Goal: Task Accomplishment & Management: Manage account settings

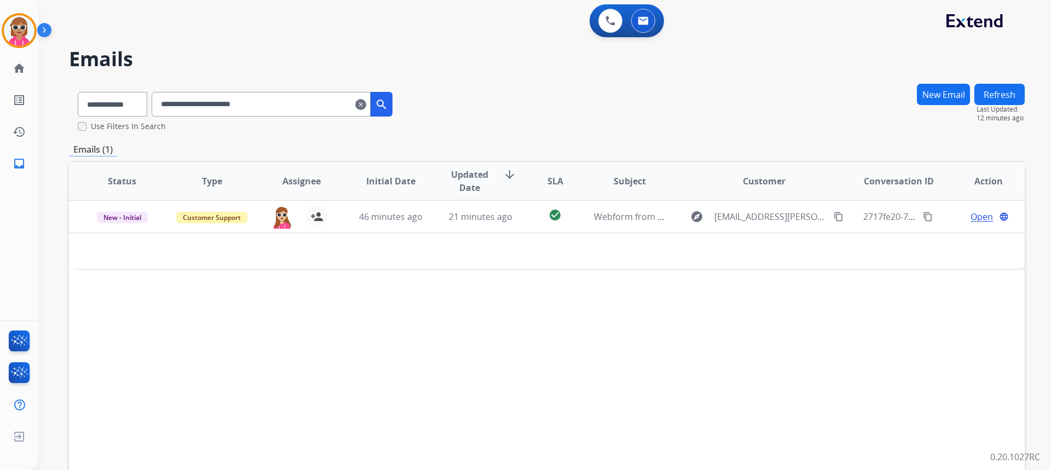
click at [366, 105] on mat-icon "clear" at bounding box center [360, 104] width 11 height 13
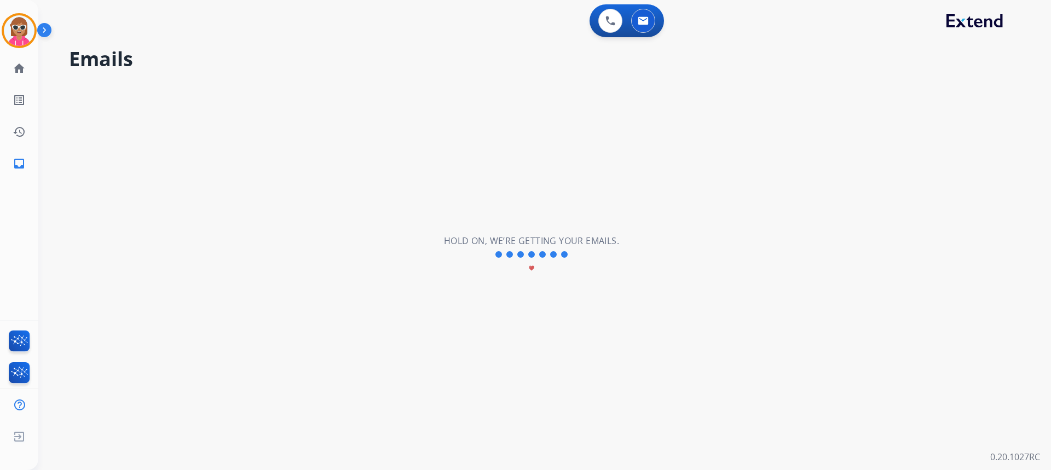
select select "**********"
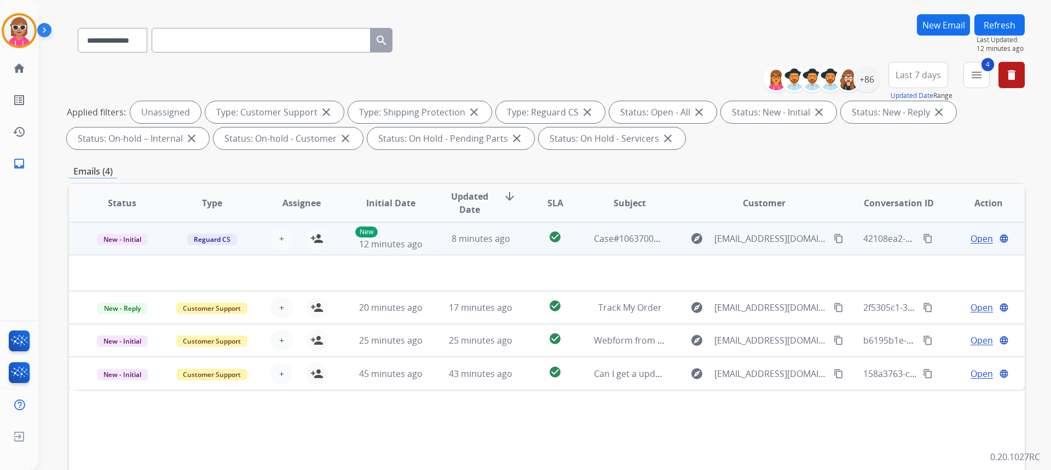
scroll to position [109, 0]
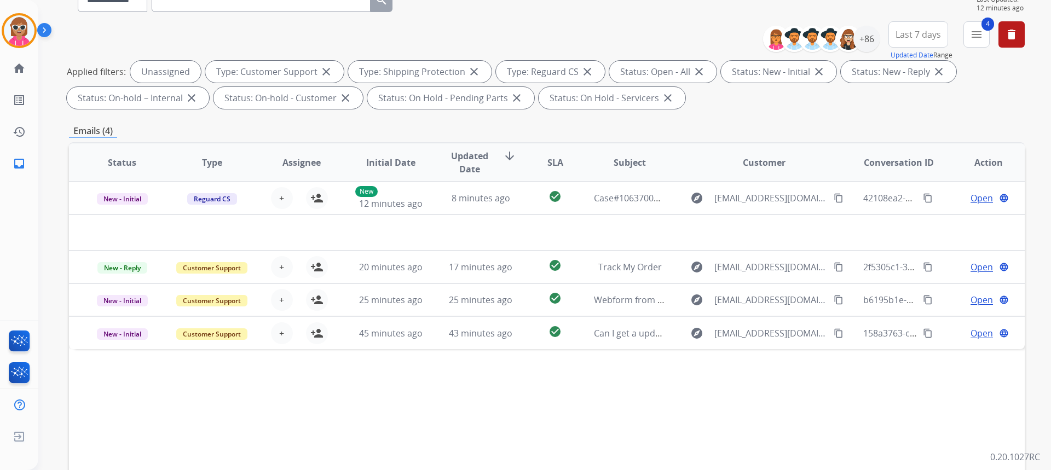
drag, startPoint x: 422, startPoint y: 420, endPoint x: 424, endPoint y: 354, distance: 65.7
click at [420, 413] on div "Status Type Assignee Initial Date Updated Date arrow_downward SLA Subject Custo…" at bounding box center [547, 325] width 956 height 367
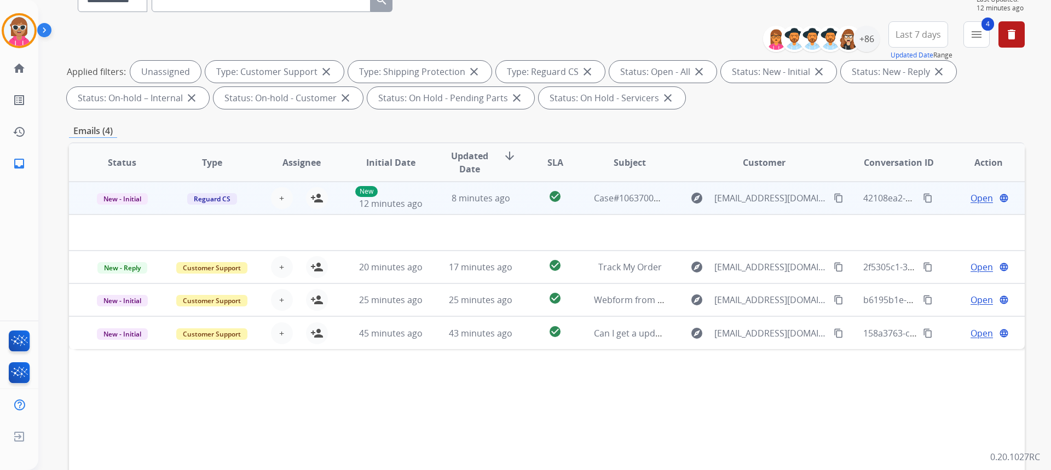
click at [443, 216] on td at bounding box center [457, 233] width 777 height 36
click at [448, 207] on td "8 minutes ago" at bounding box center [472, 198] width 90 height 33
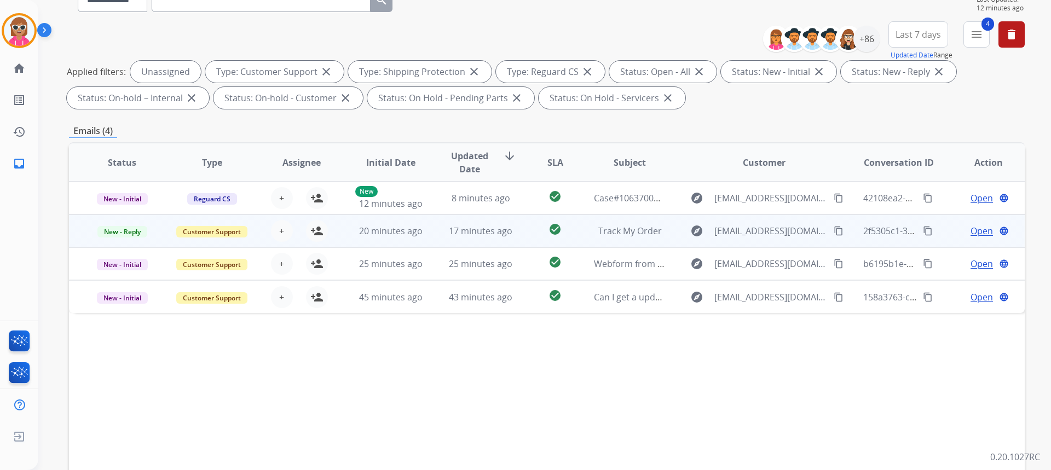
click at [981, 236] on span "Open" at bounding box center [981, 230] width 22 height 13
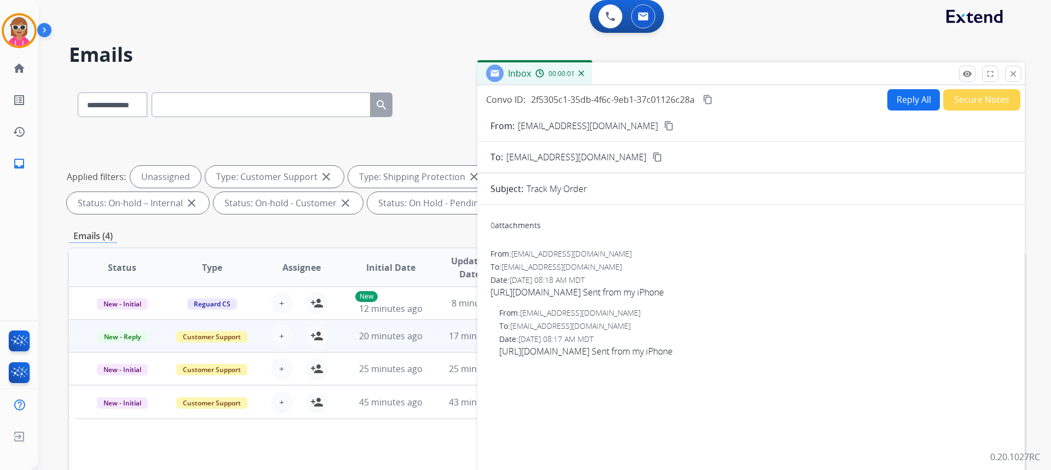
scroll to position [0, 0]
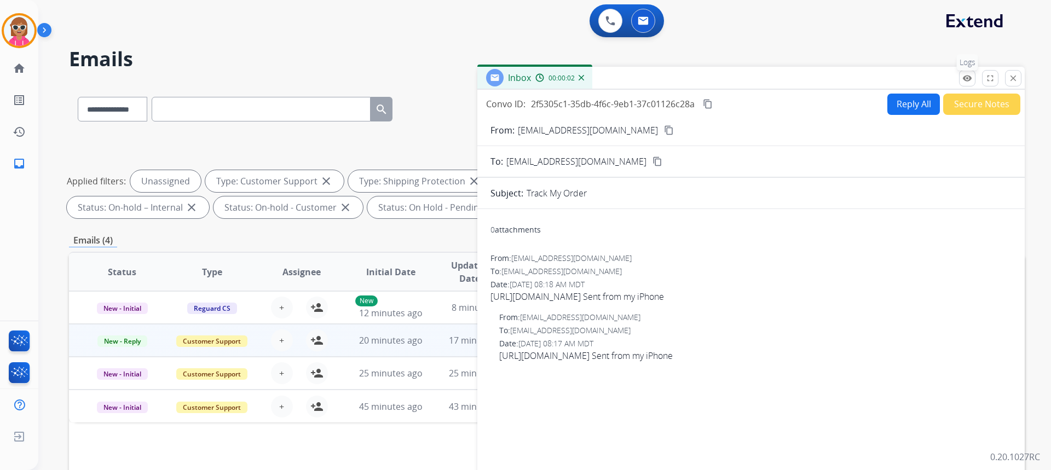
click at [964, 76] on mat-icon "remove_red_eye" at bounding box center [967, 78] width 10 height 10
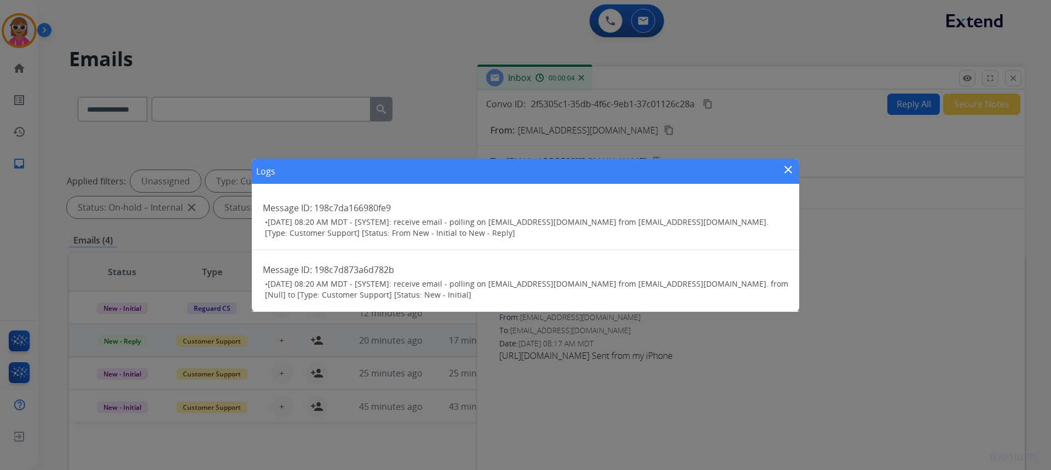
click at [786, 172] on mat-icon "close" at bounding box center [788, 169] width 13 height 13
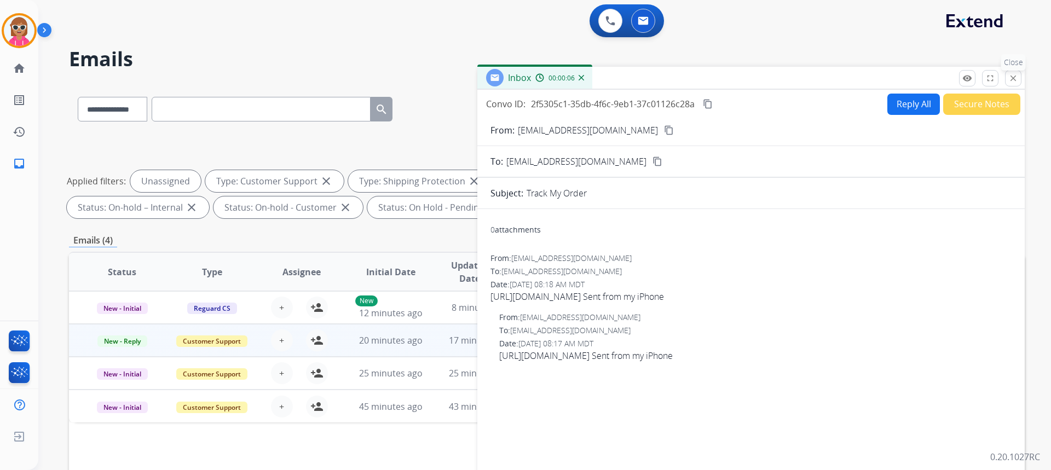
click at [1025, 80] on div "Inbox 00:00:06" at bounding box center [750, 78] width 547 height 23
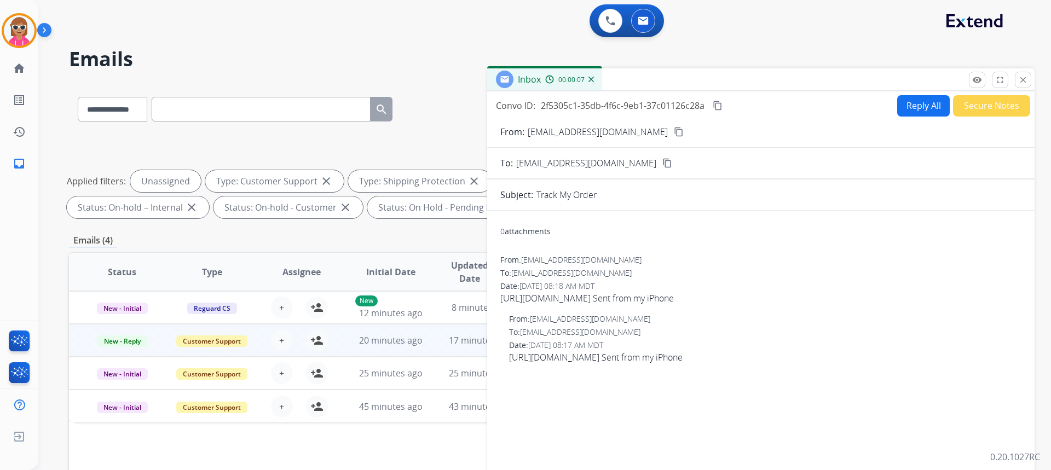
click at [1027, 79] on button "close Close" at bounding box center [1023, 80] width 16 height 16
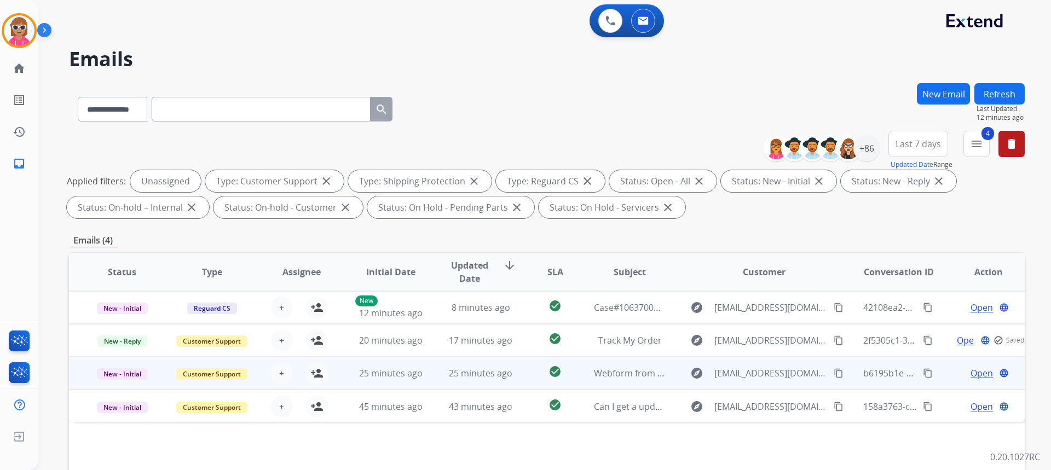
click at [527, 368] on td "check_circle" at bounding box center [547, 373] width 60 height 33
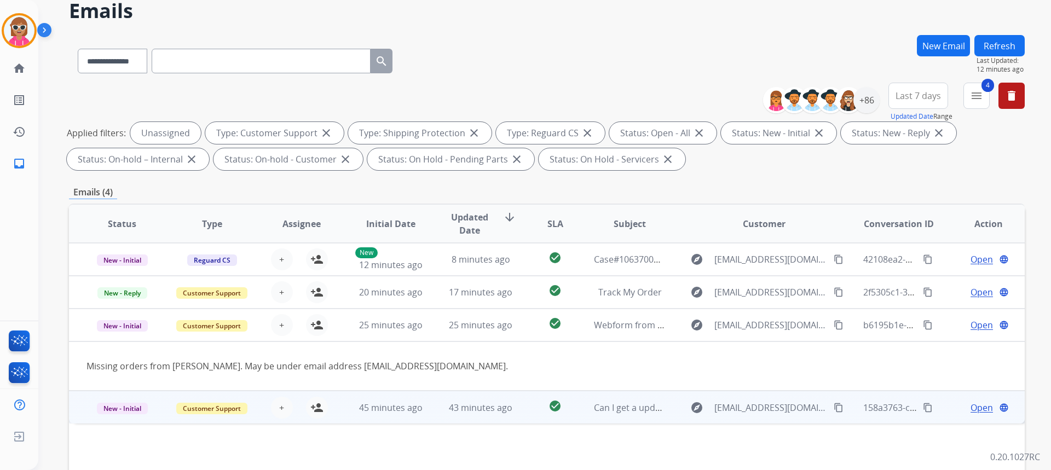
scroll to position [55, 0]
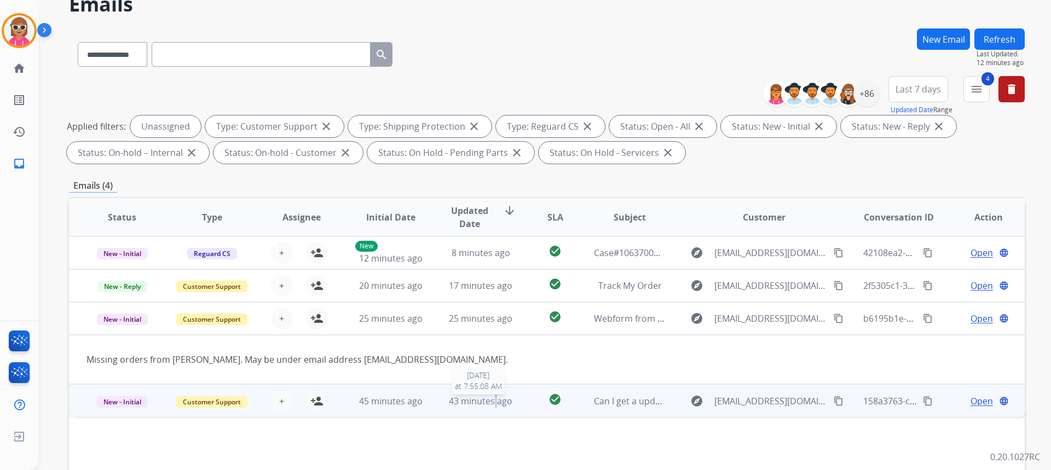
click at [494, 396] on span "43 minutes ago" at bounding box center [480, 401] width 63 height 12
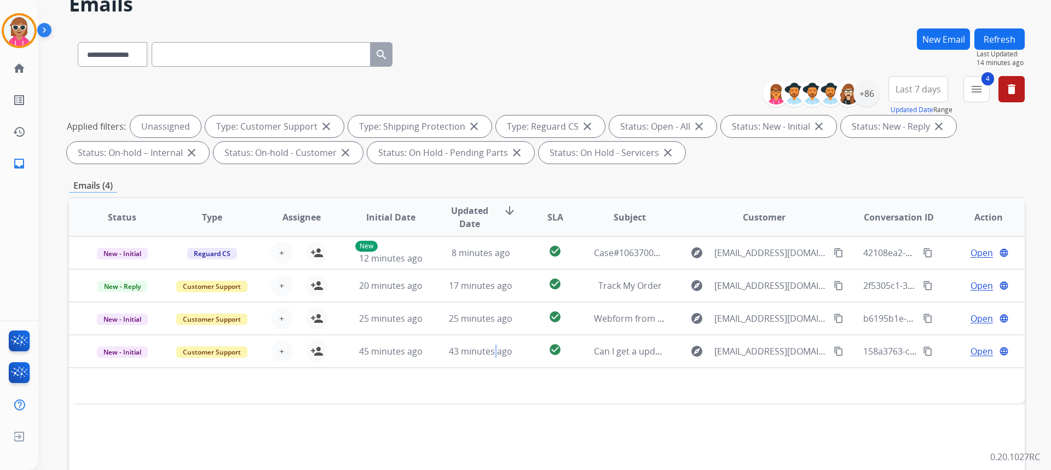
click at [1019, 35] on button "Refresh" at bounding box center [999, 38] width 50 height 21
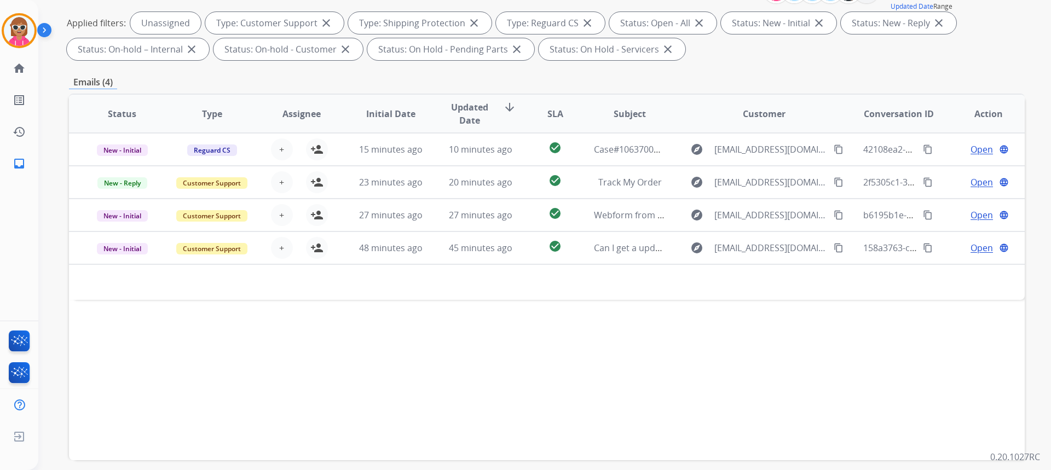
scroll to position [164, 0]
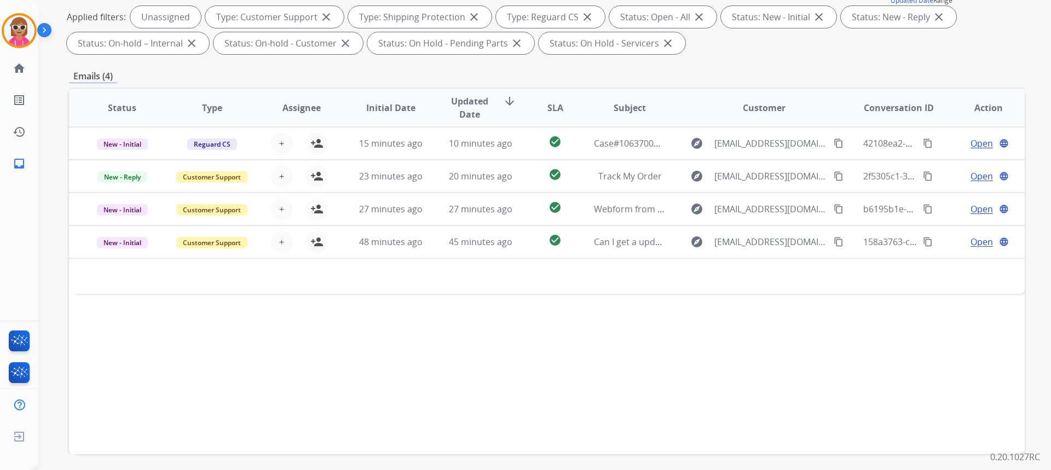
drag, startPoint x: 670, startPoint y: 355, endPoint x: 676, endPoint y: 63, distance: 291.8
click at [670, 354] on div "Status Type Assignee Initial Date Updated Date arrow_downward SLA Subject Custo…" at bounding box center [547, 271] width 956 height 367
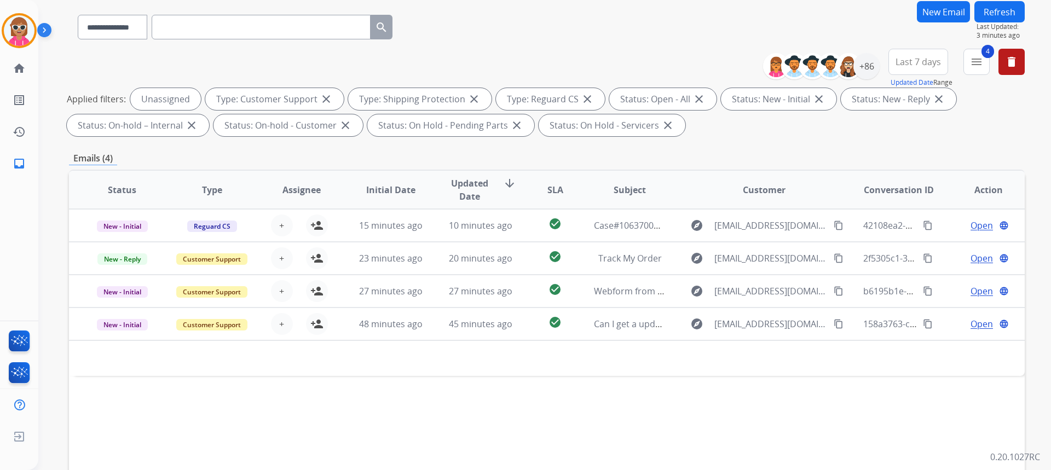
scroll to position [0, 0]
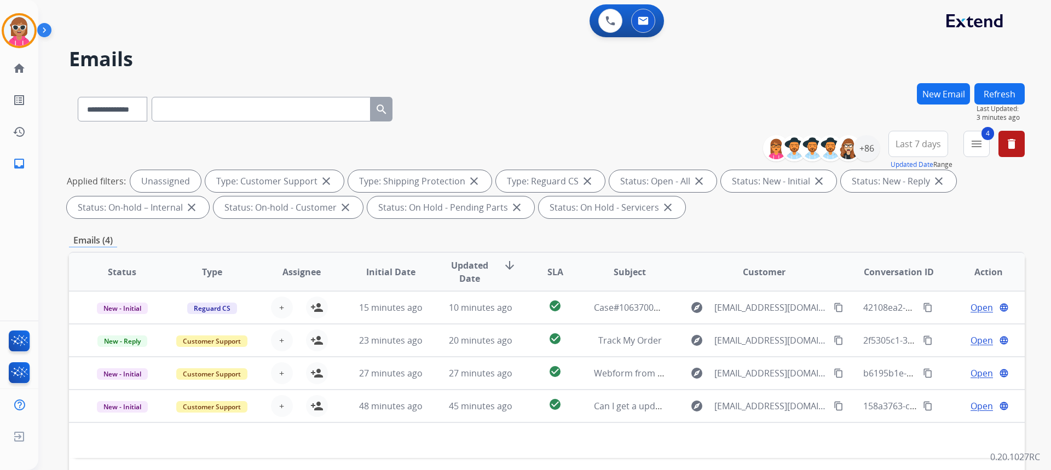
click at [1023, 92] on div "Refresh Last Updated: 3 minutes ago" at bounding box center [999, 102] width 50 height 39
drag, startPoint x: 994, startPoint y: 92, endPoint x: 972, endPoint y: 105, distance: 25.3
click at [994, 93] on button "Refresh" at bounding box center [999, 93] width 50 height 21
click at [869, 142] on div "+86" at bounding box center [866, 148] width 26 height 26
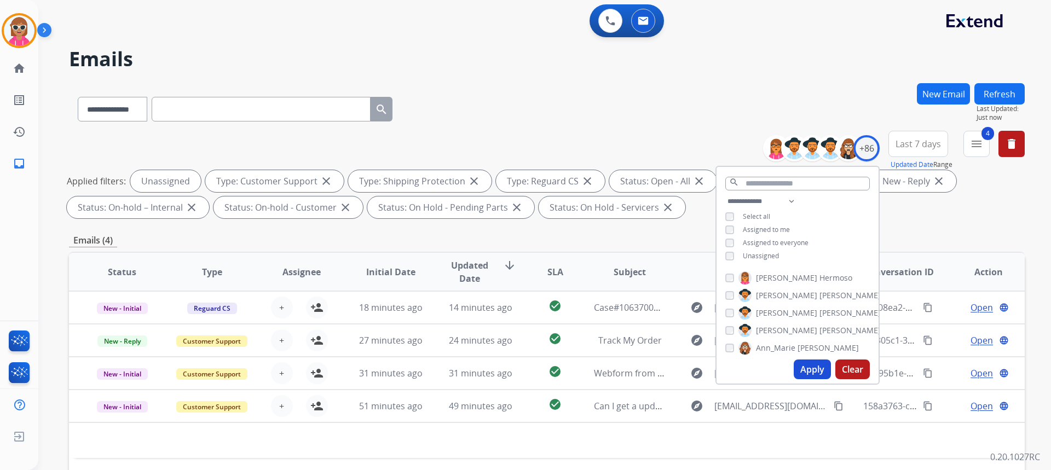
click at [763, 259] on span "Unassigned" at bounding box center [761, 255] width 36 height 9
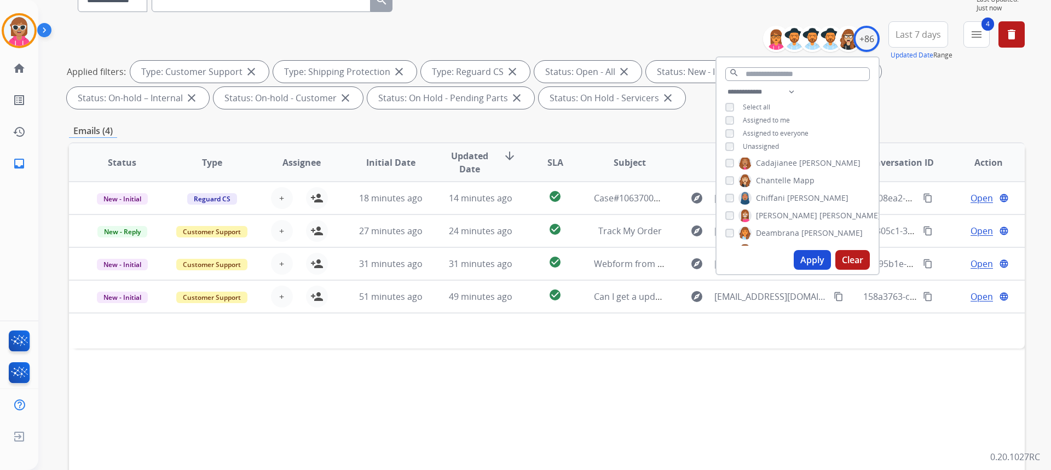
scroll to position [274, 0]
click at [765, 77] on input "text" at bounding box center [797, 74] width 144 height 14
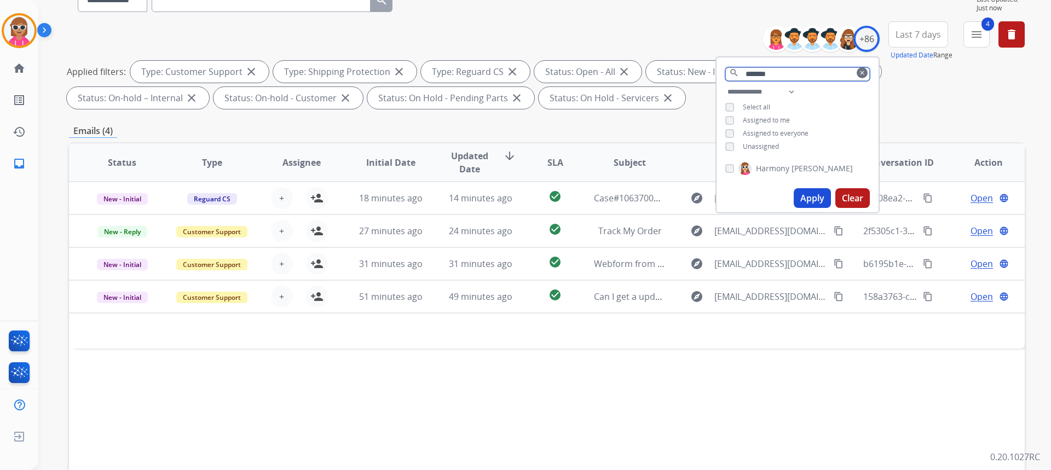
type input "*******"
click at [788, 171] on span "Harmony" at bounding box center [772, 168] width 33 height 11
drag, startPoint x: 803, startPoint y: 194, endPoint x: 791, endPoint y: 190, distance: 12.8
click at [801, 195] on button "Apply" at bounding box center [812, 198] width 37 height 20
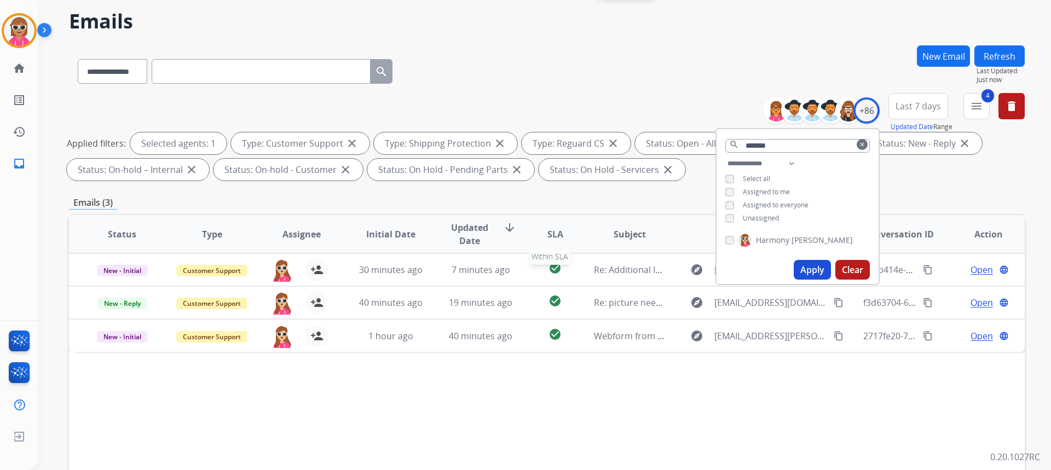
scroll to position [55, 0]
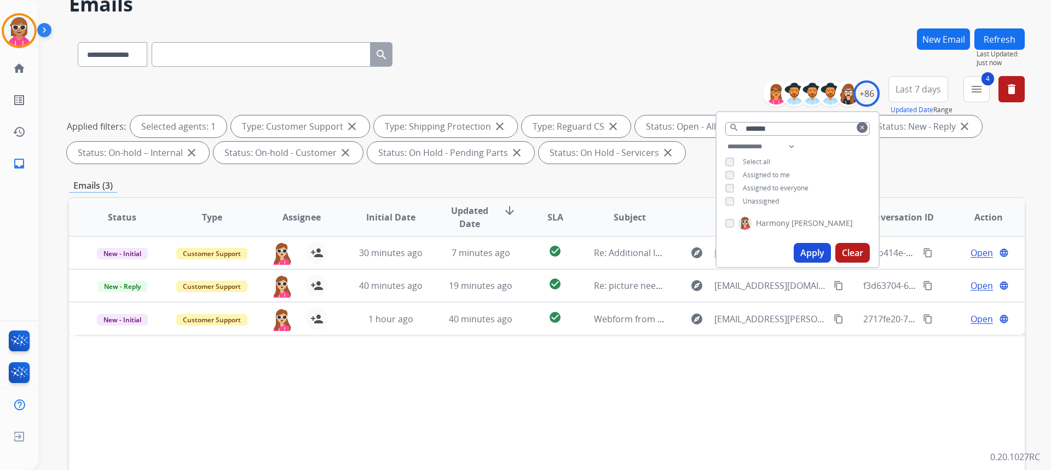
click at [775, 222] on span "Harmony" at bounding box center [772, 223] width 33 height 11
click at [762, 170] on span "Assigned to me" at bounding box center [766, 174] width 47 height 9
drag, startPoint x: 744, startPoint y: 196, endPoint x: 748, endPoint y: 190, distance: 7.6
click at [745, 198] on span "Unassigned" at bounding box center [761, 200] width 36 height 9
click at [760, 170] on span "Assigned to me" at bounding box center [766, 174] width 47 height 9
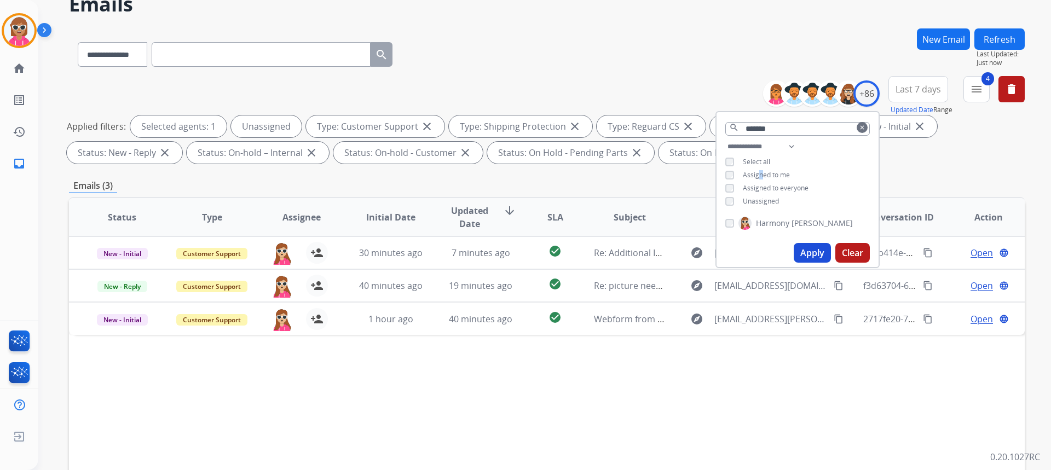
click at [815, 246] on button "Apply" at bounding box center [812, 253] width 37 height 20
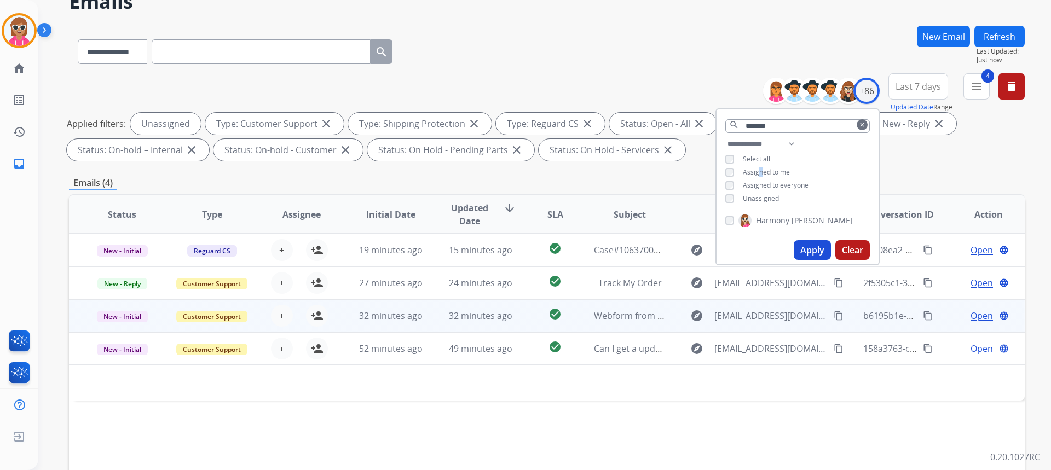
scroll to position [109, 0]
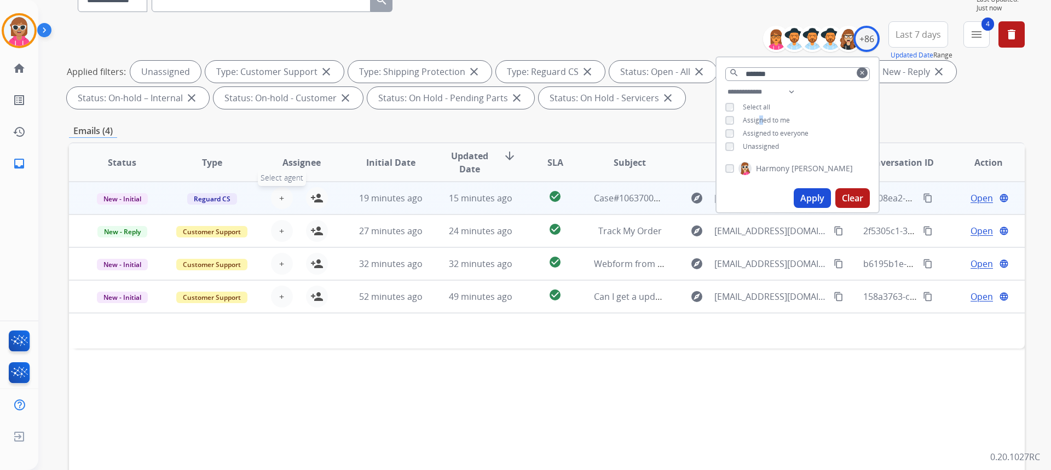
click at [279, 194] on span "+" at bounding box center [281, 198] width 5 height 13
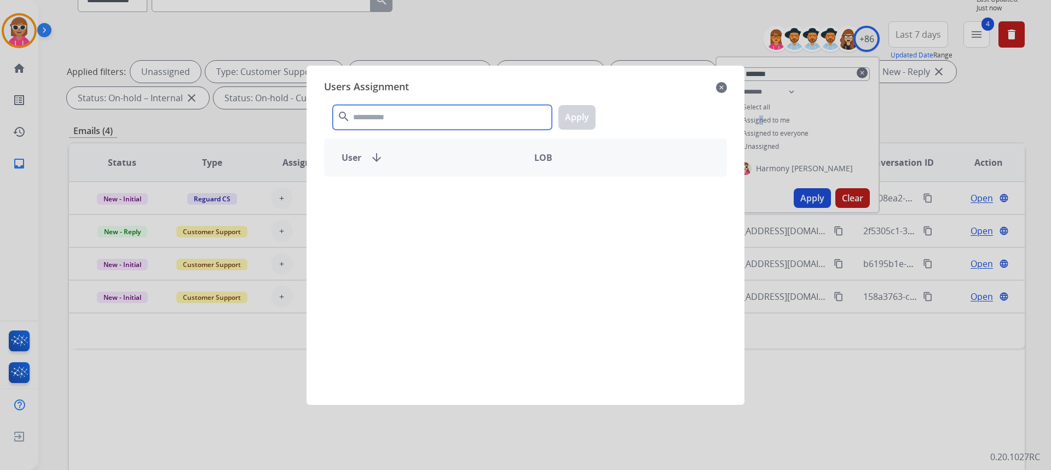
click at [454, 116] on input "text" at bounding box center [442, 117] width 219 height 25
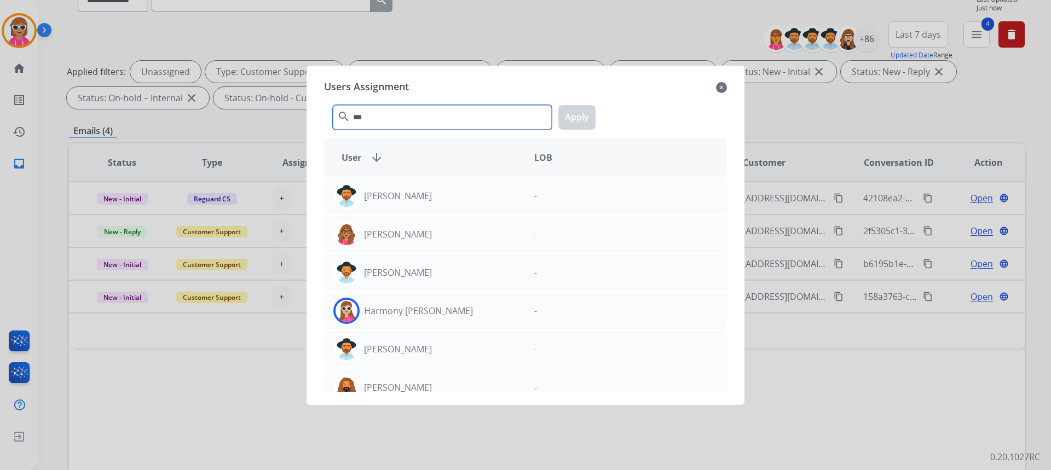
type input "***"
click at [425, 322] on div "Harmony [PERSON_NAME]" at bounding box center [425, 311] width 201 height 26
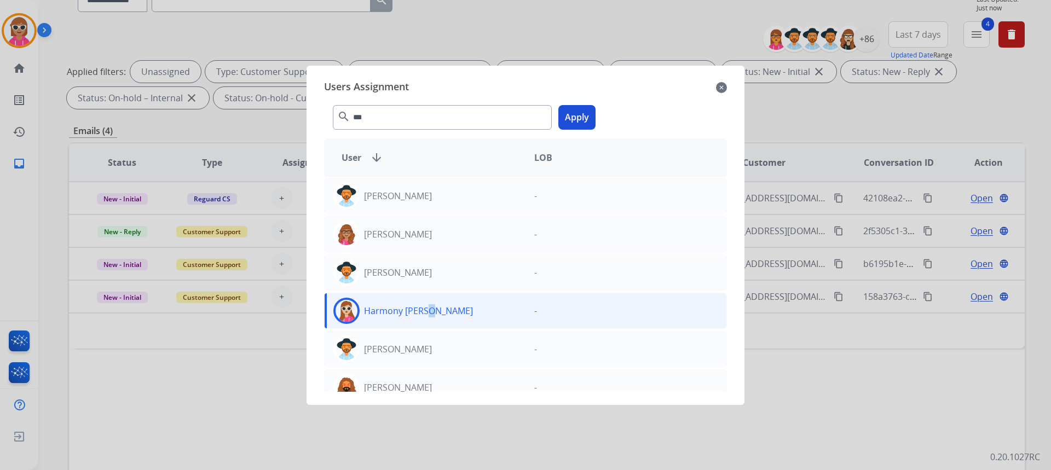
click at [590, 111] on button "Apply" at bounding box center [576, 117] width 37 height 25
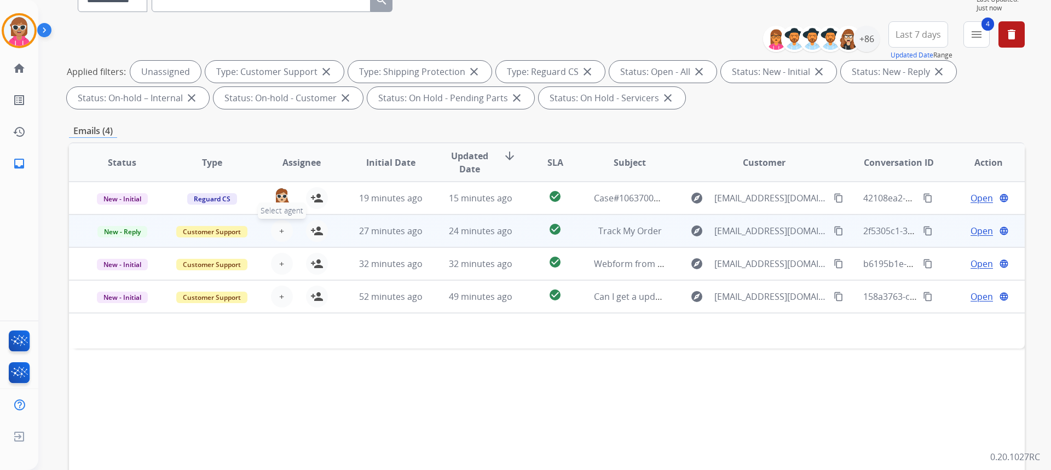
click at [281, 235] on span "+" at bounding box center [281, 230] width 5 height 13
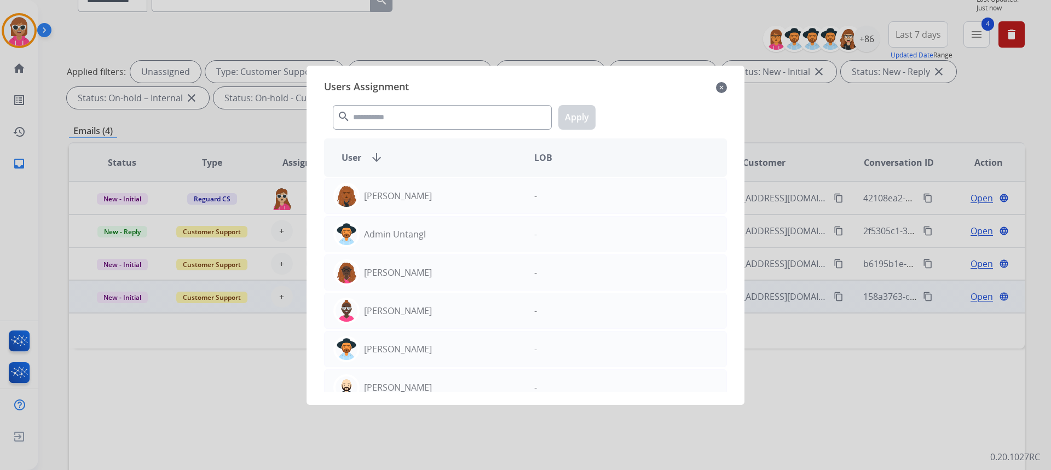
click at [224, 333] on div at bounding box center [525, 235] width 1051 height 470
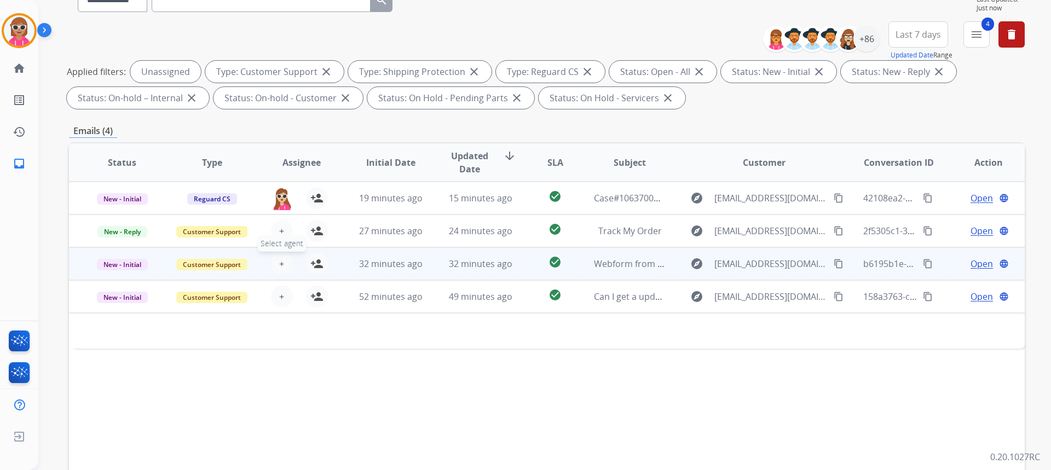
click at [281, 265] on span "+" at bounding box center [281, 263] width 5 height 13
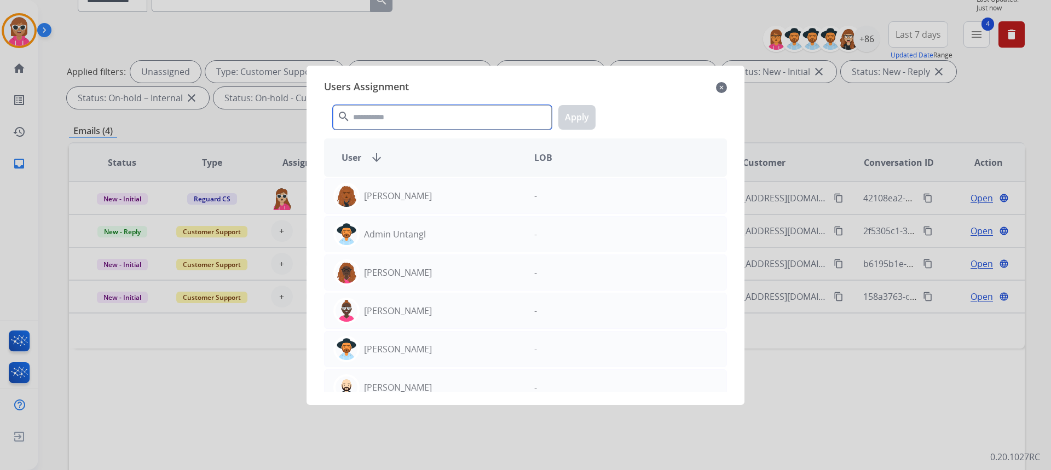
click at [417, 123] on input "text" at bounding box center [442, 117] width 219 height 25
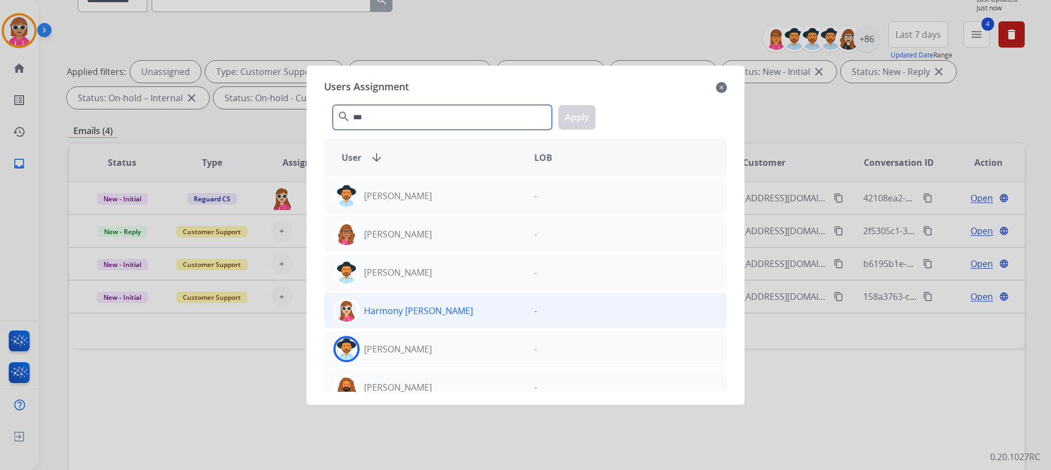
type input "***"
click at [422, 316] on p "Harmony [PERSON_NAME]" at bounding box center [418, 310] width 109 height 13
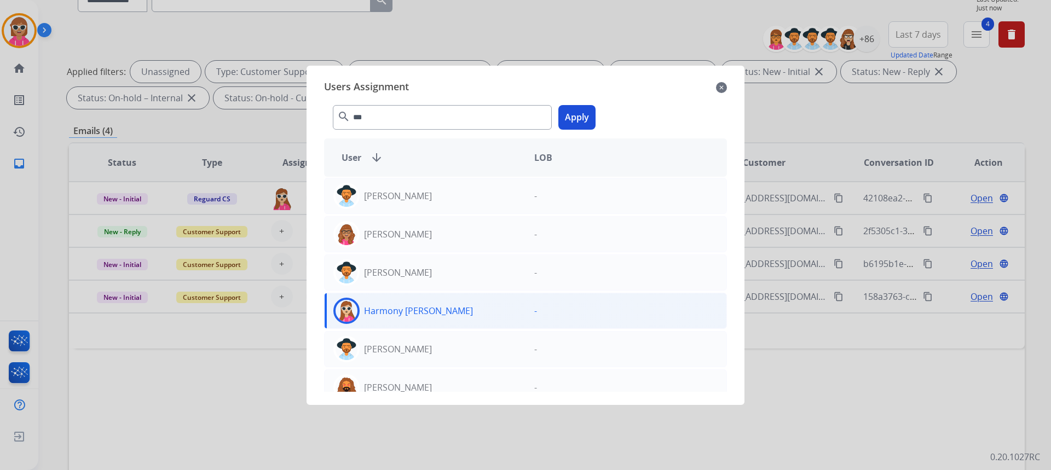
drag, startPoint x: 572, startPoint y: 113, endPoint x: 566, endPoint y: 122, distance: 10.6
click at [571, 116] on button "Apply" at bounding box center [576, 117] width 37 height 25
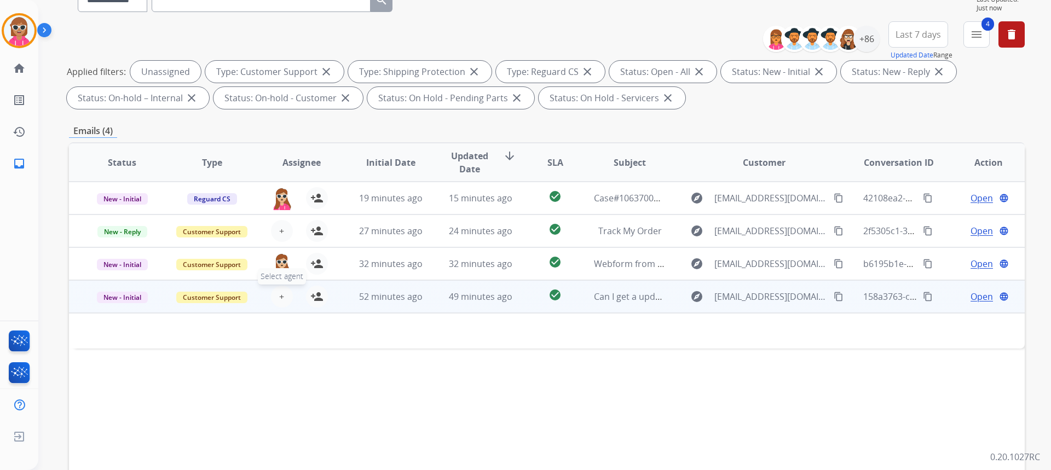
click at [281, 294] on span "+" at bounding box center [281, 296] width 5 height 13
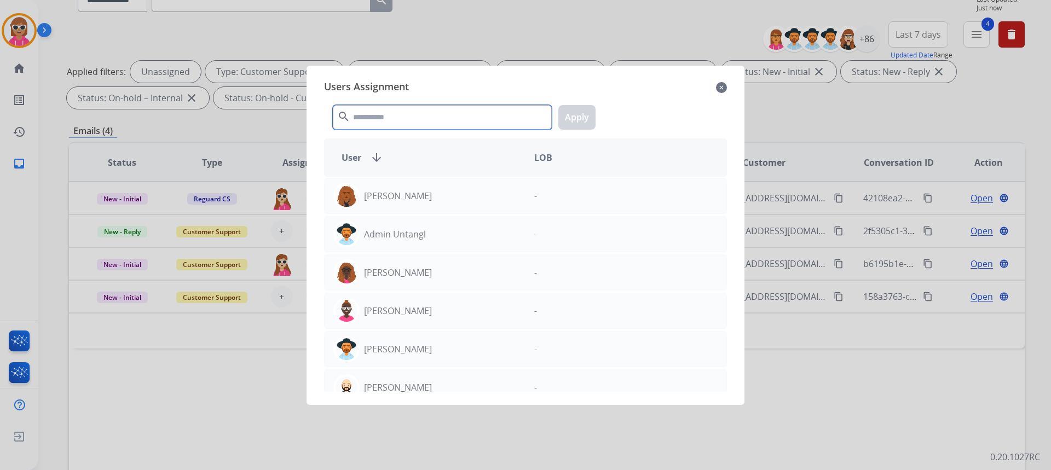
click at [444, 122] on input "text" at bounding box center [442, 117] width 219 height 25
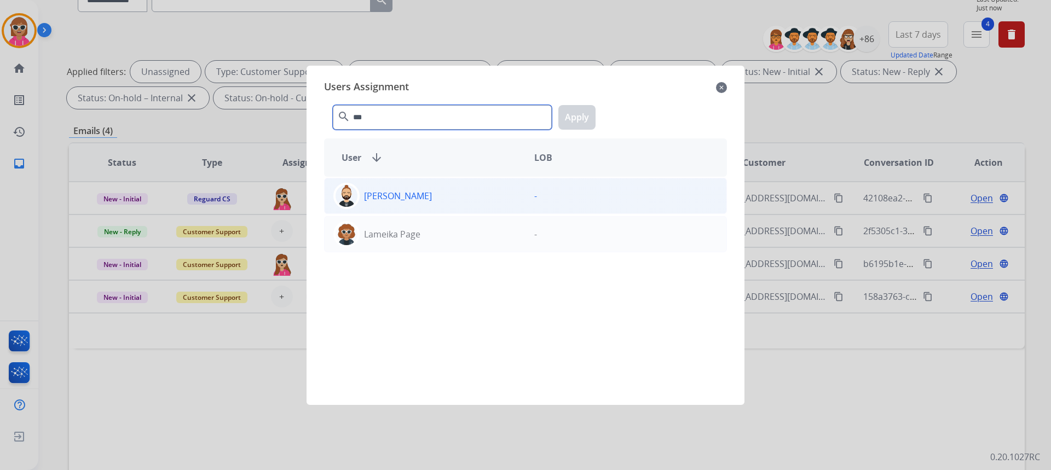
type input "***"
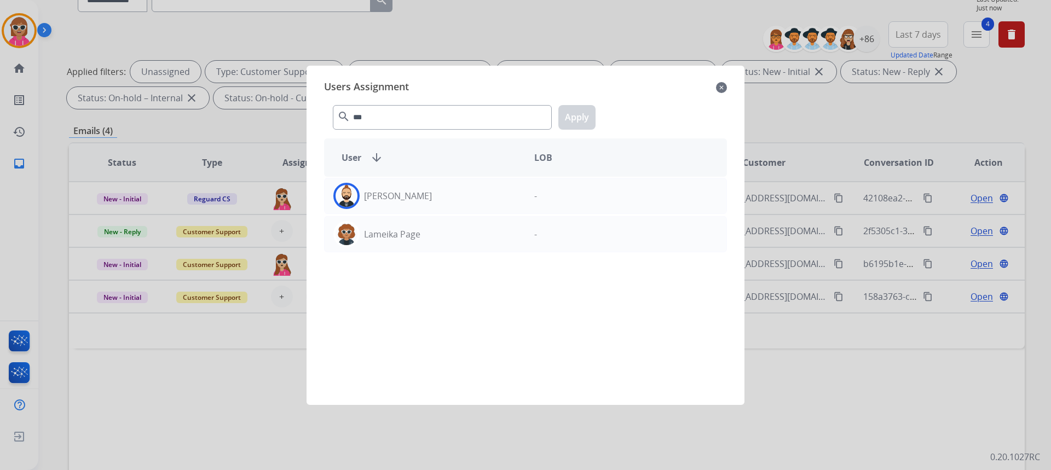
drag, startPoint x: 450, startPoint y: 190, endPoint x: 511, endPoint y: 154, distance: 71.1
click at [450, 190] on div "[PERSON_NAME]" at bounding box center [425, 196] width 201 height 26
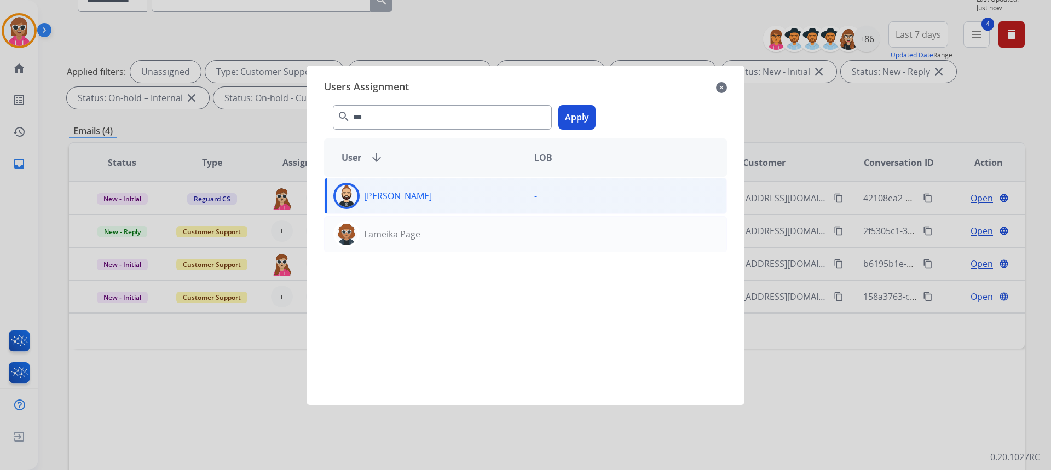
click at [561, 128] on button "Apply" at bounding box center [576, 117] width 37 height 25
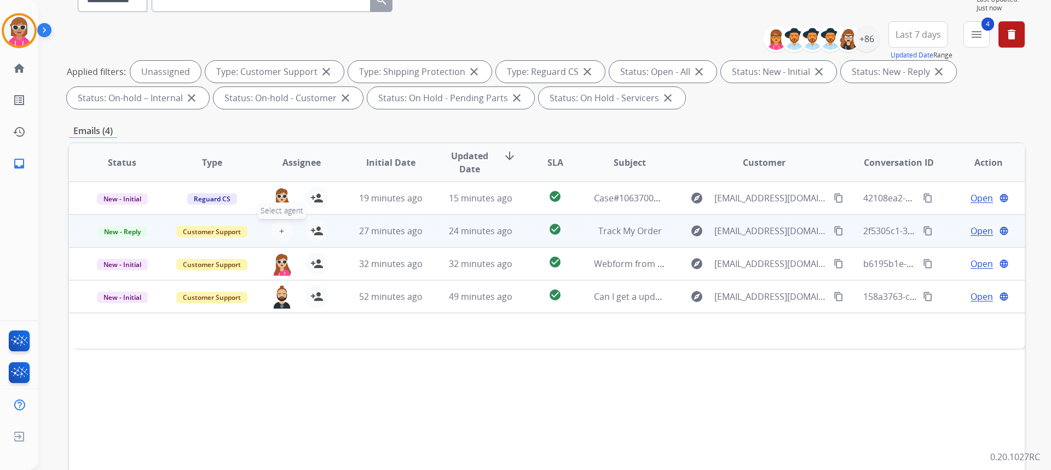
click at [281, 229] on span "+" at bounding box center [281, 230] width 5 height 13
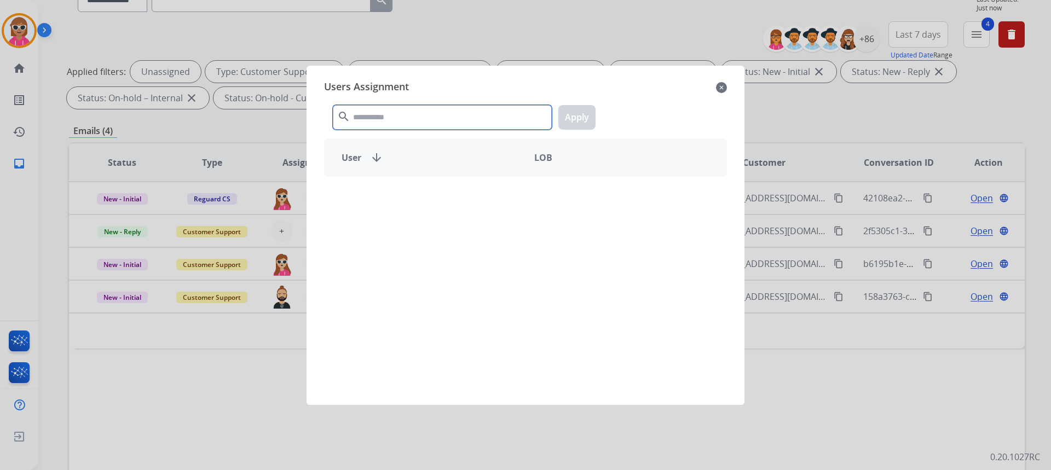
click at [369, 119] on input "text" at bounding box center [442, 117] width 219 height 25
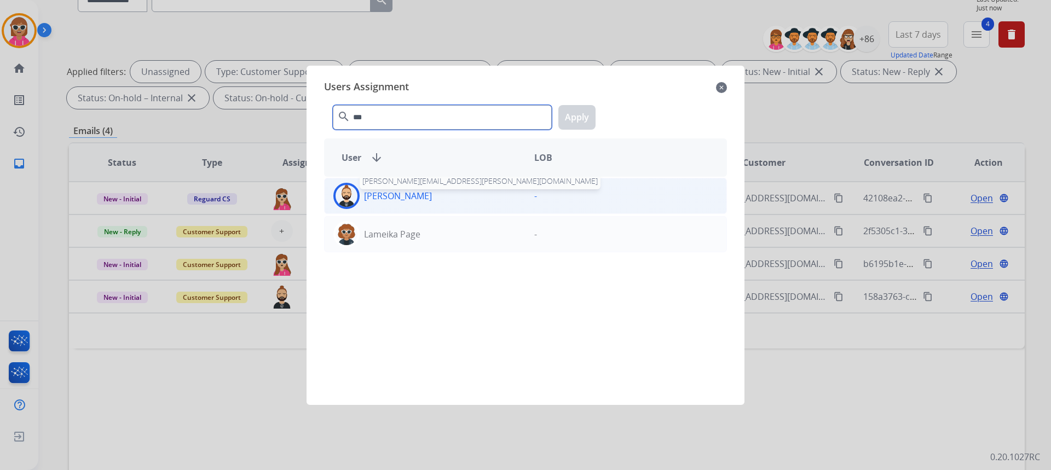
type input "***"
click at [410, 194] on p "[PERSON_NAME]" at bounding box center [398, 195] width 68 height 13
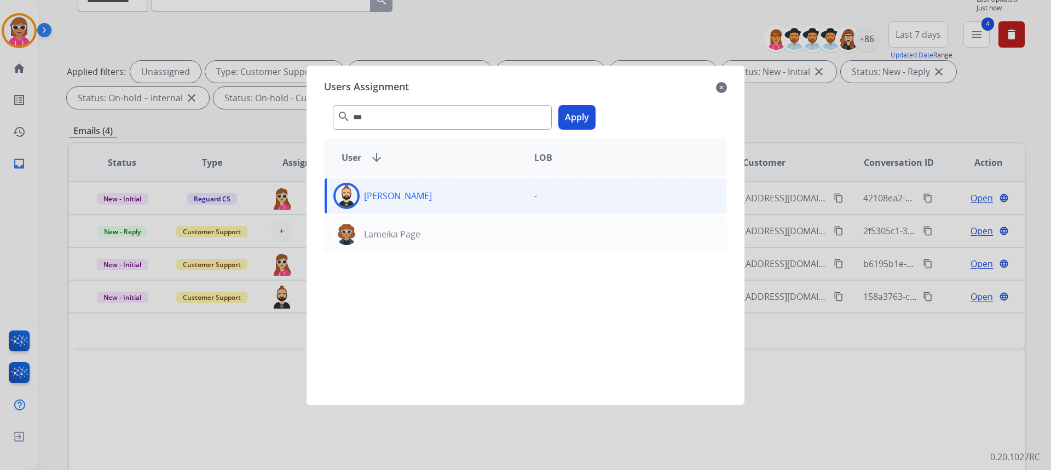
click at [579, 117] on button "Apply" at bounding box center [576, 117] width 37 height 25
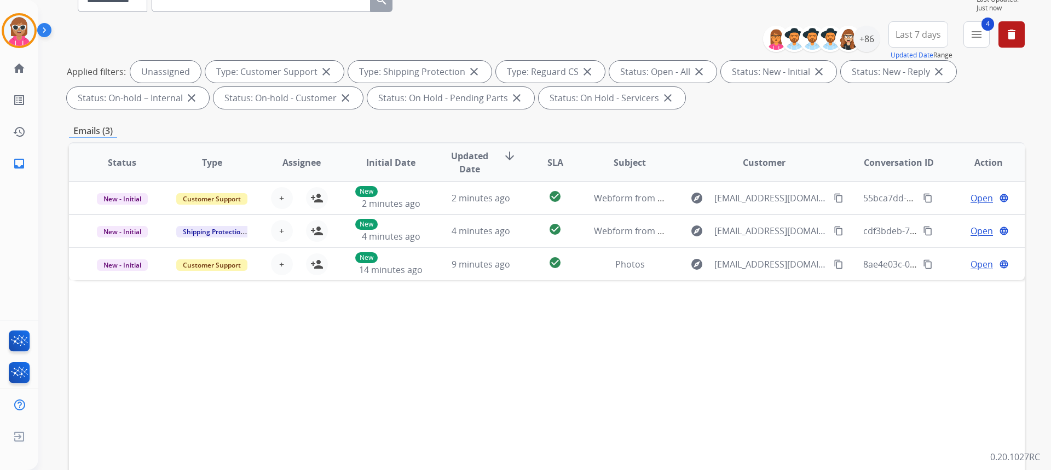
click at [656, 435] on div "Status Type Assignee Initial Date Updated Date arrow_downward SLA Subject Custo…" at bounding box center [547, 325] width 956 height 367
click at [28, 341] on img at bounding box center [20, 343] width 26 height 25
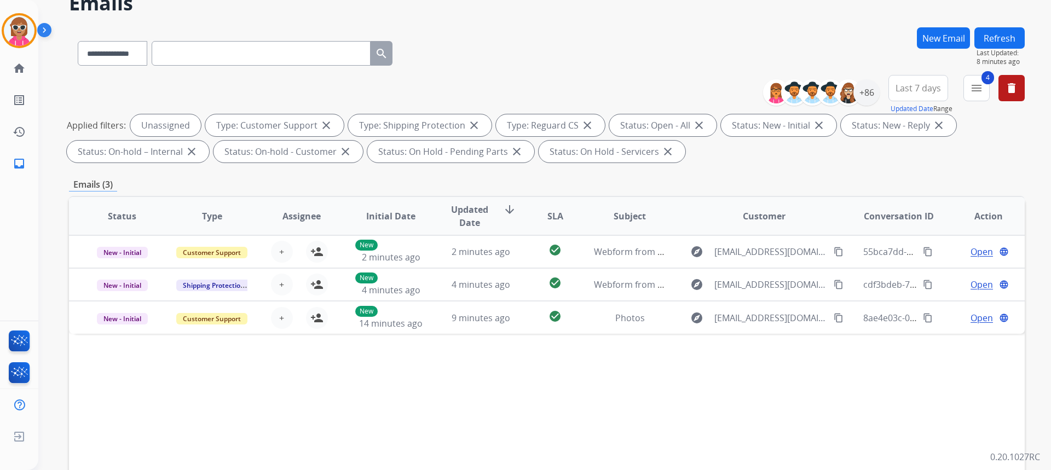
scroll to position [0, 0]
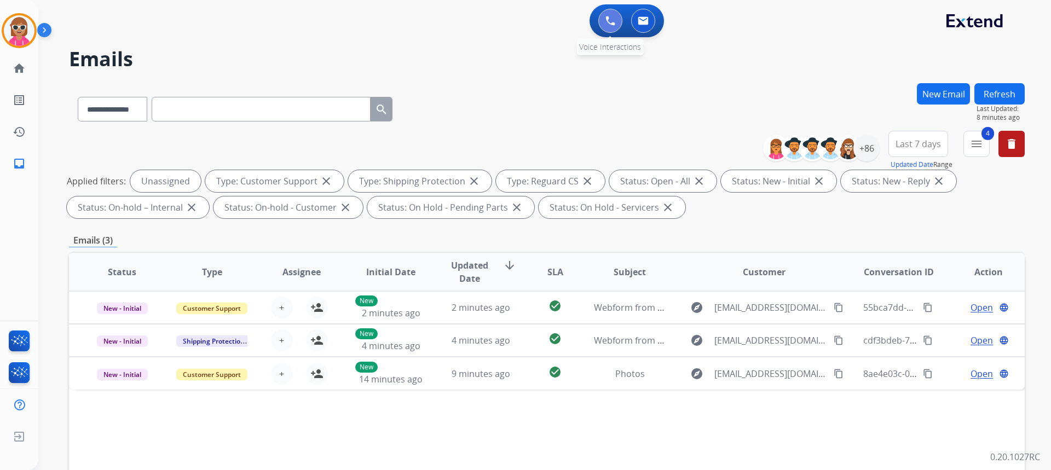
click at [609, 16] on img at bounding box center [610, 21] width 10 height 10
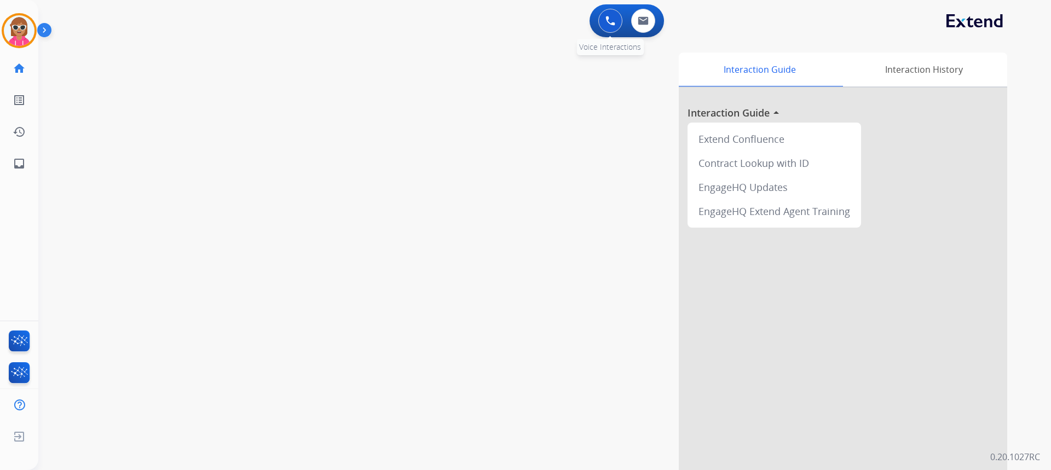
click at [611, 20] on button at bounding box center [610, 21] width 24 height 24
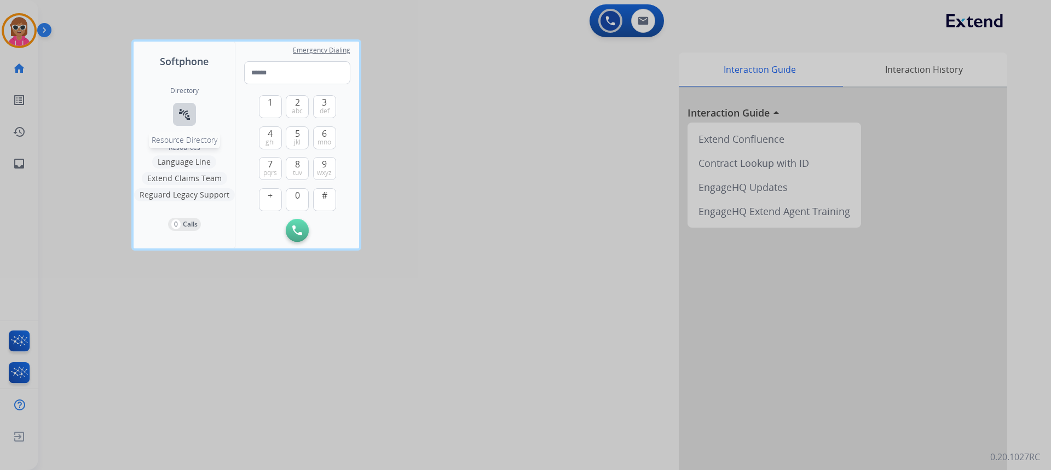
click at [187, 113] on mat-icon "connect_without_contact" at bounding box center [184, 114] width 13 height 13
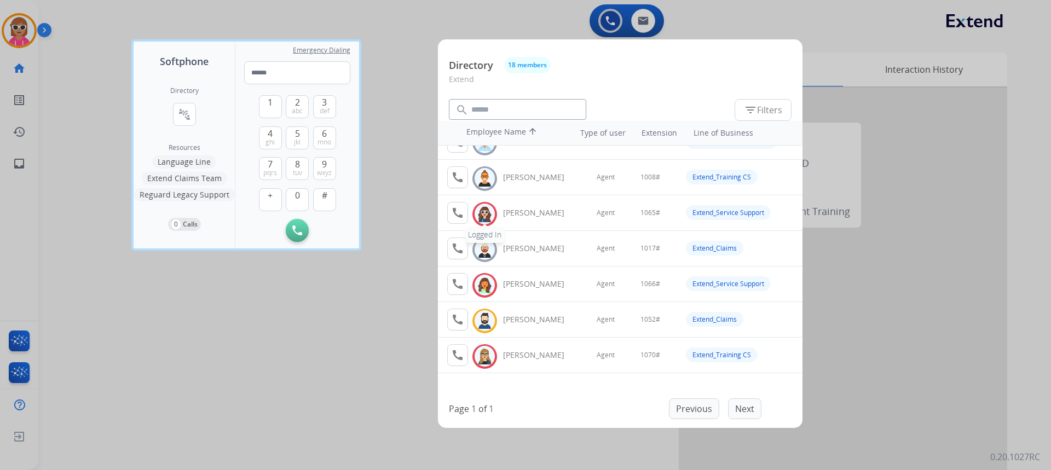
scroll to position [109, 0]
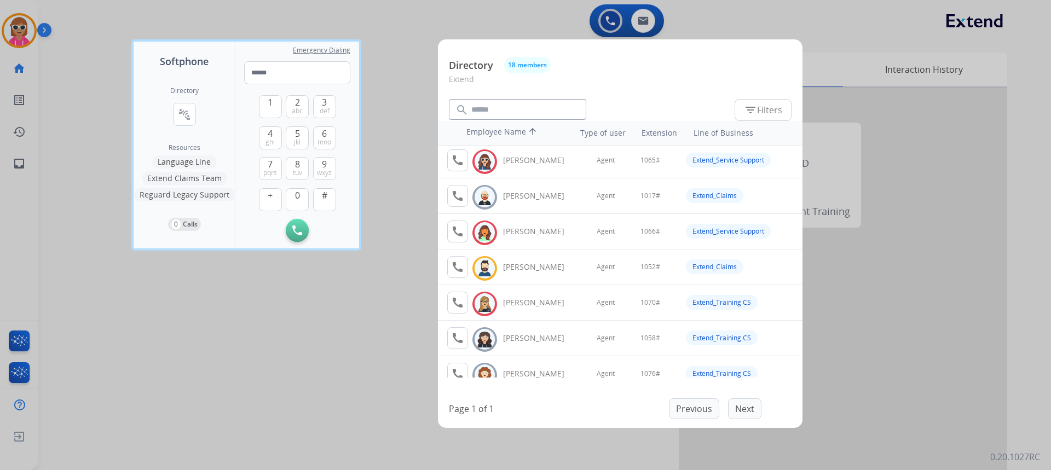
click at [281, 367] on div at bounding box center [525, 235] width 1051 height 470
